Goal: Task Accomplishment & Management: Manage account settings

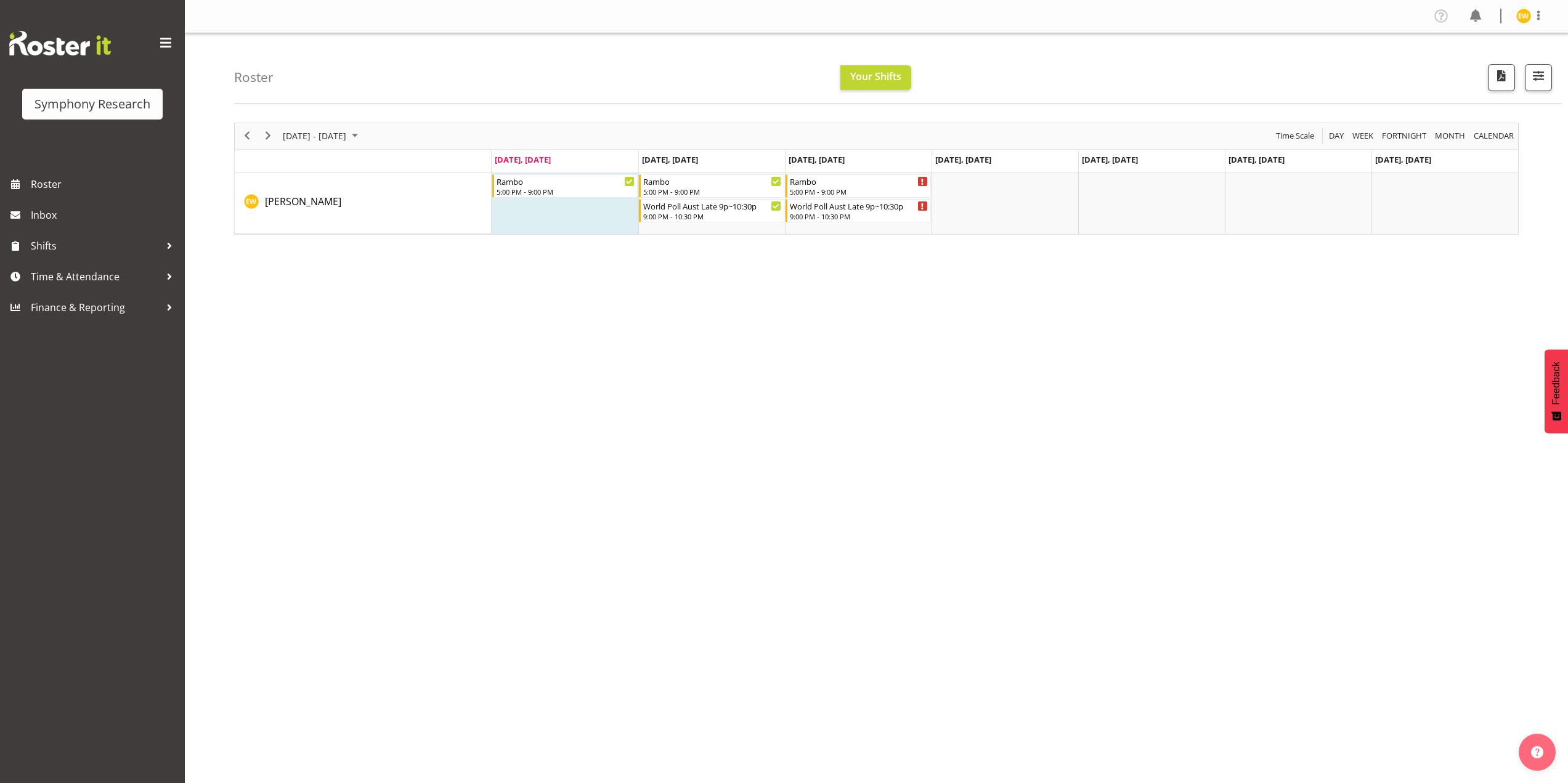
click at [562, 452] on div "October 06 - 12, 2025 Today Day Week Fortnight Month calendar Month Agenda Time…" at bounding box center [901, 359] width 1334 height 493
